Goal: Complete application form

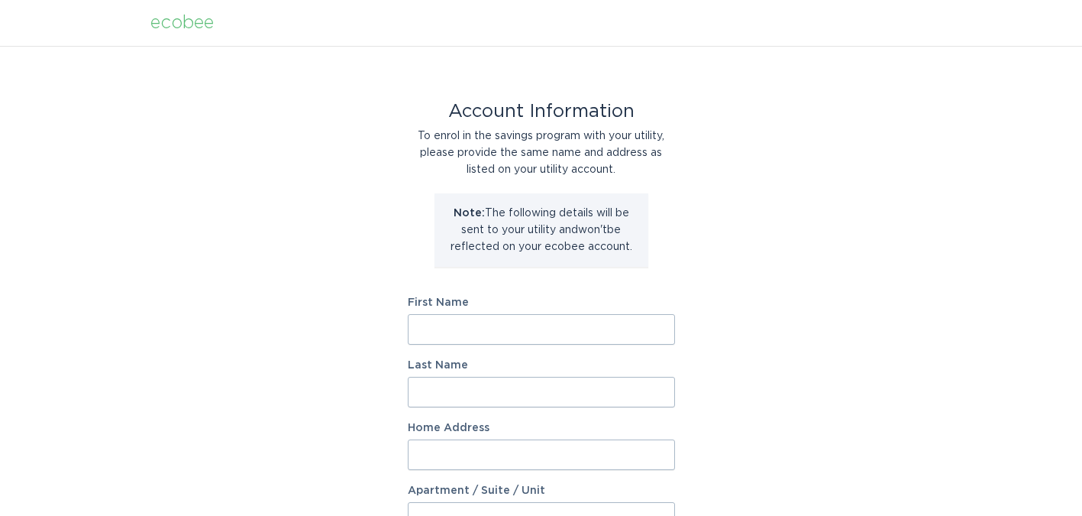
click at [457, 325] on input "First Name" at bounding box center [541, 329] width 267 height 31
type input "Meghan"
type input "Lahey"
type input "144 Mona Terrace"
select select "US"
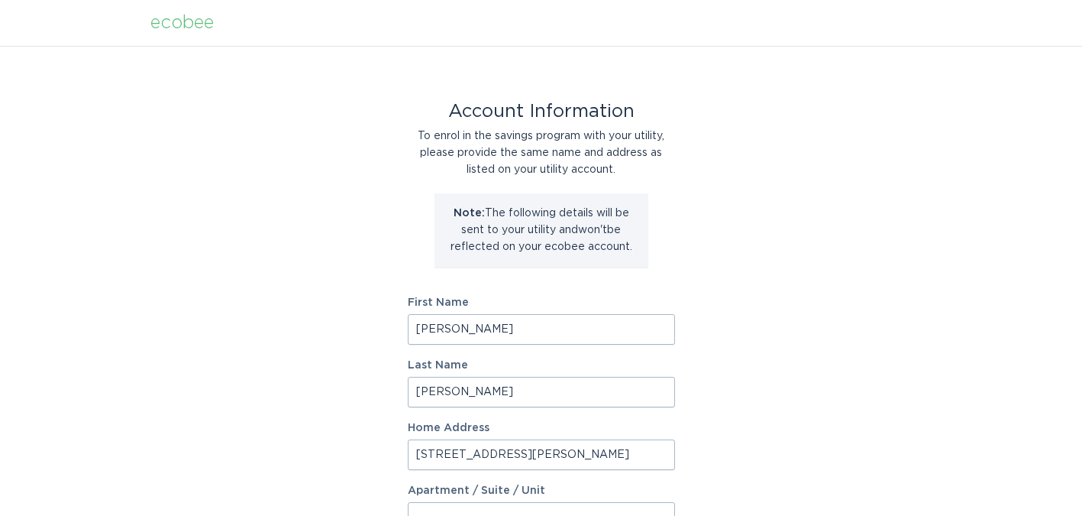
type input "Fairfield"
type input "06824"
select select "CT"
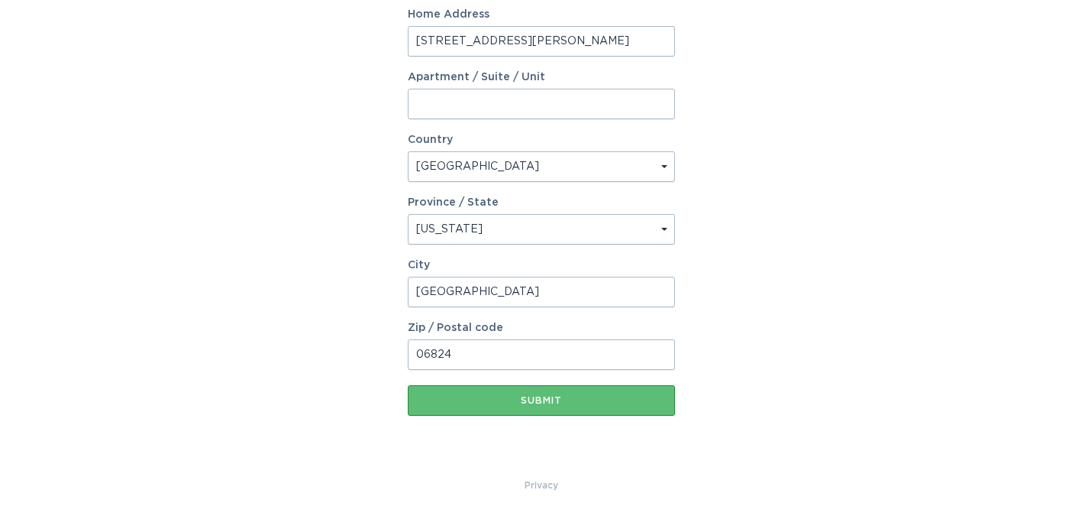
scroll to position [414, 0]
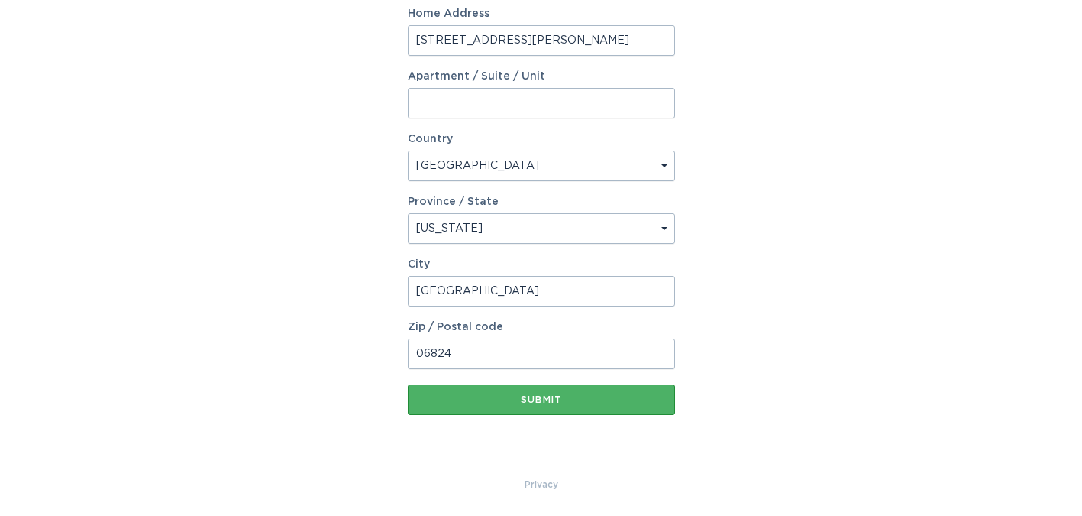
click at [569, 400] on div "Submit" at bounding box center [542, 399] width 252 height 9
